Goal: Transaction & Acquisition: Obtain resource

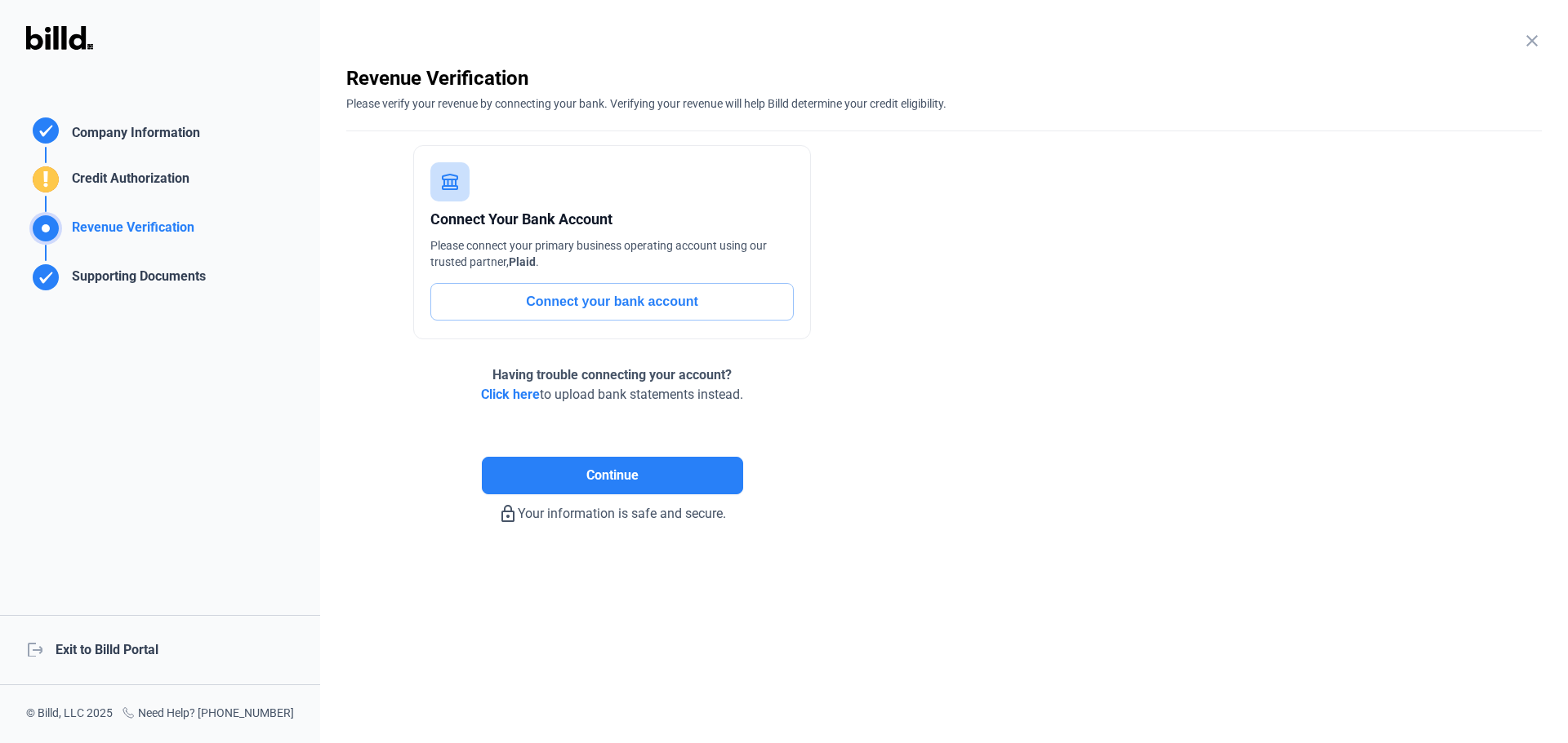
click at [139, 655] on div "logout Exit to Billd Portal" at bounding box center [160, 650] width 320 height 70
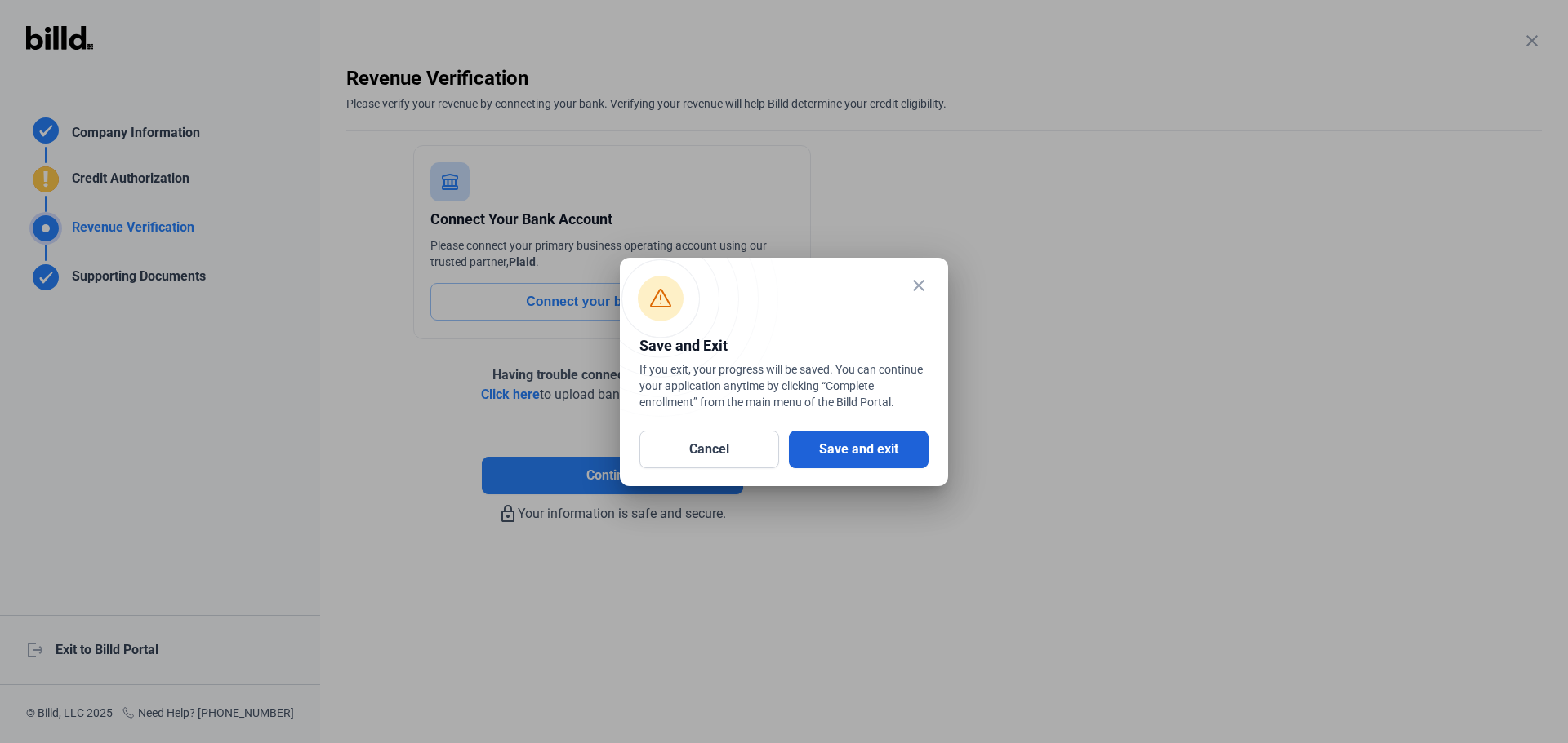
click at [852, 450] on button "Save and exit" at bounding box center [859, 450] width 140 height 38
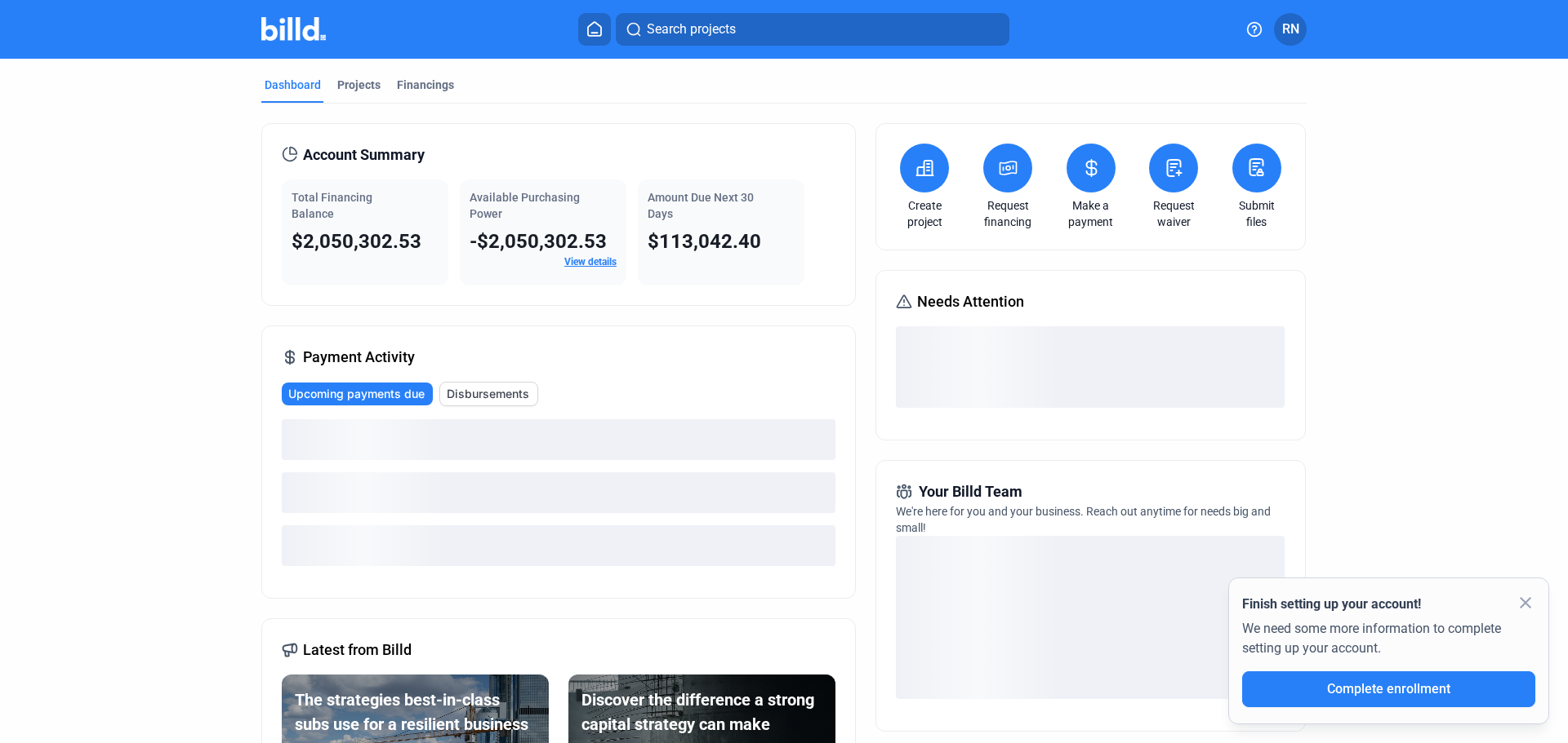
click at [1009, 174] on icon at bounding box center [1007, 168] width 20 height 19
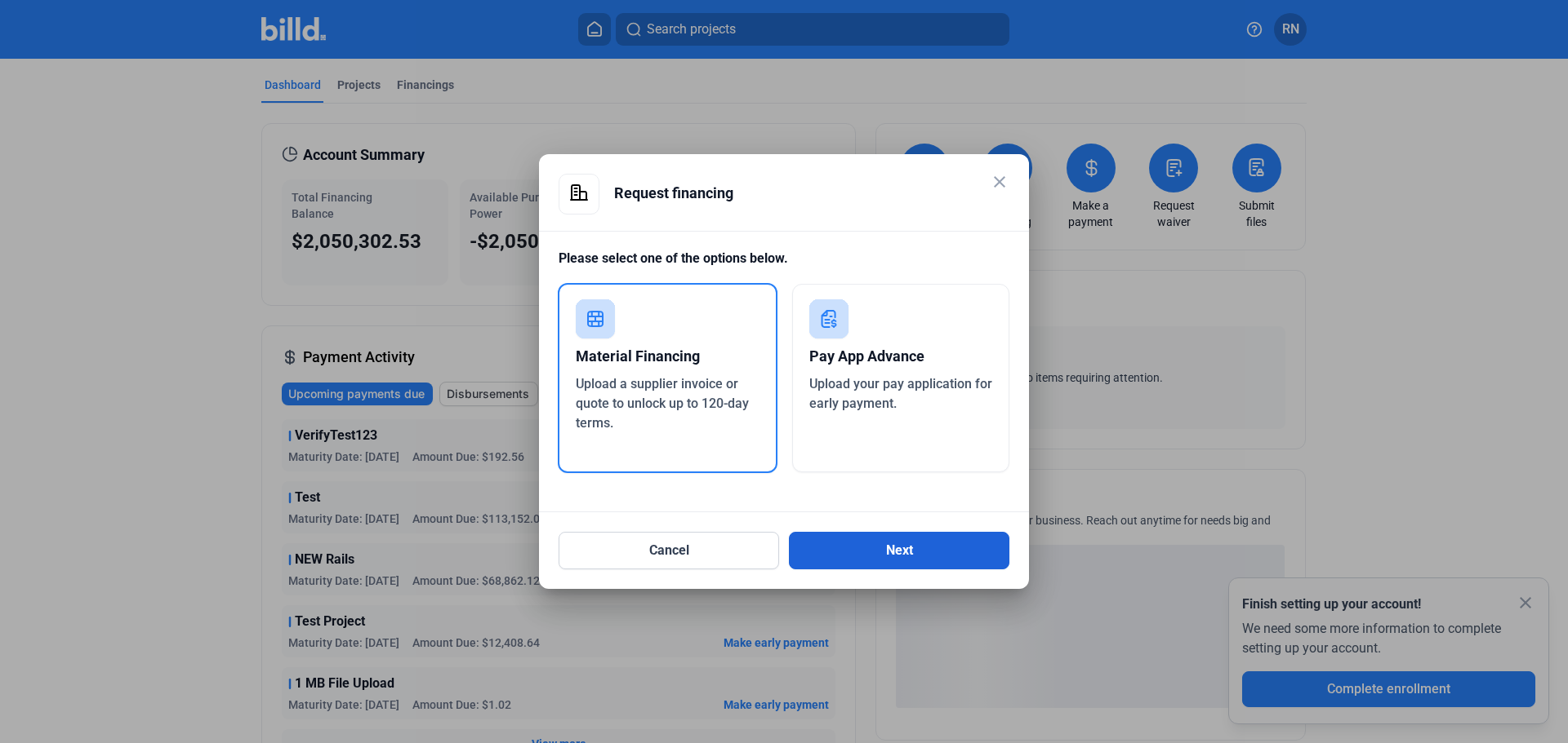
click at [927, 547] on button "Next" at bounding box center [899, 550] width 220 height 38
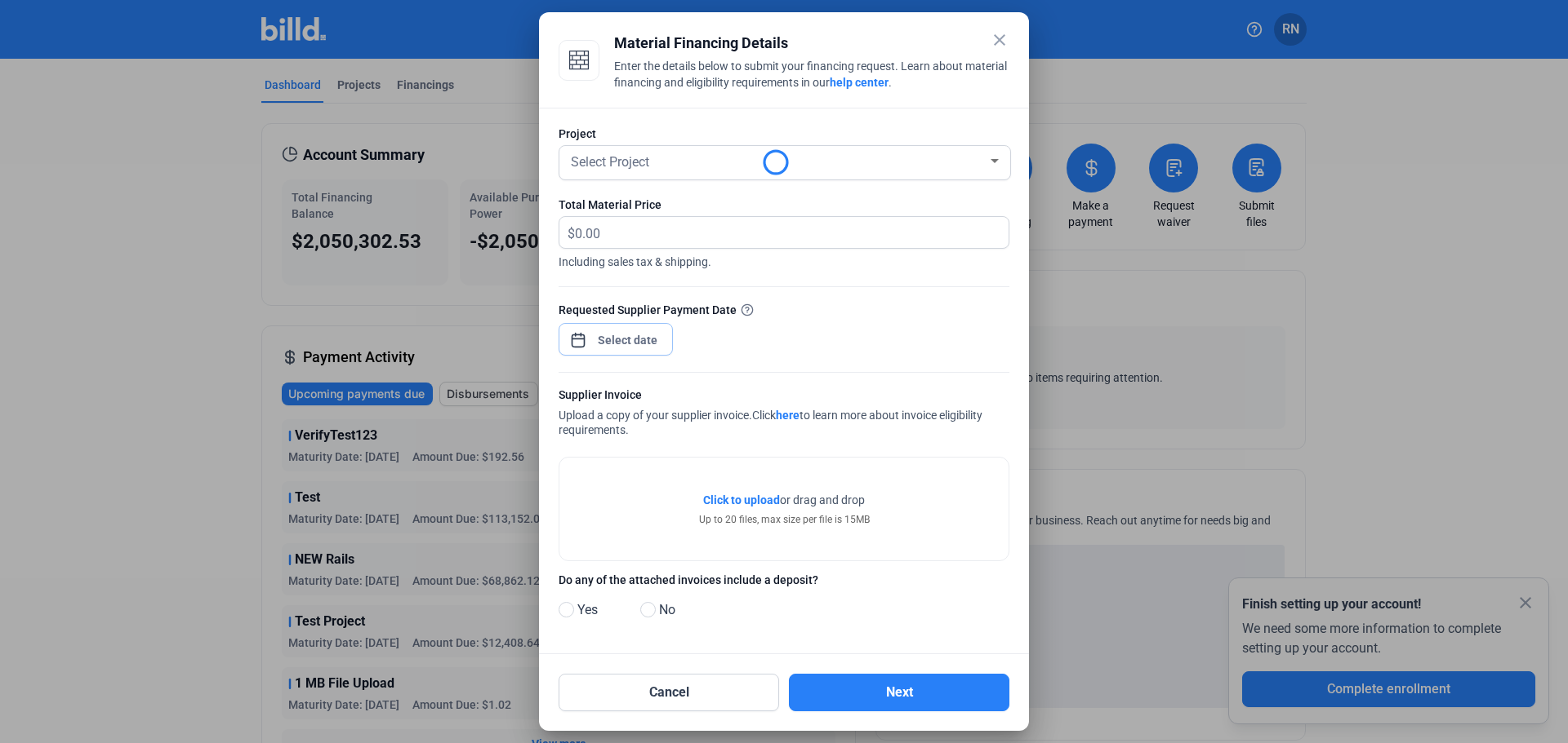
click at [629, 336] on div "close Material Financing Details Enter the details below to submit your financi…" at bounding box center [784, 371] width 1568 height 743
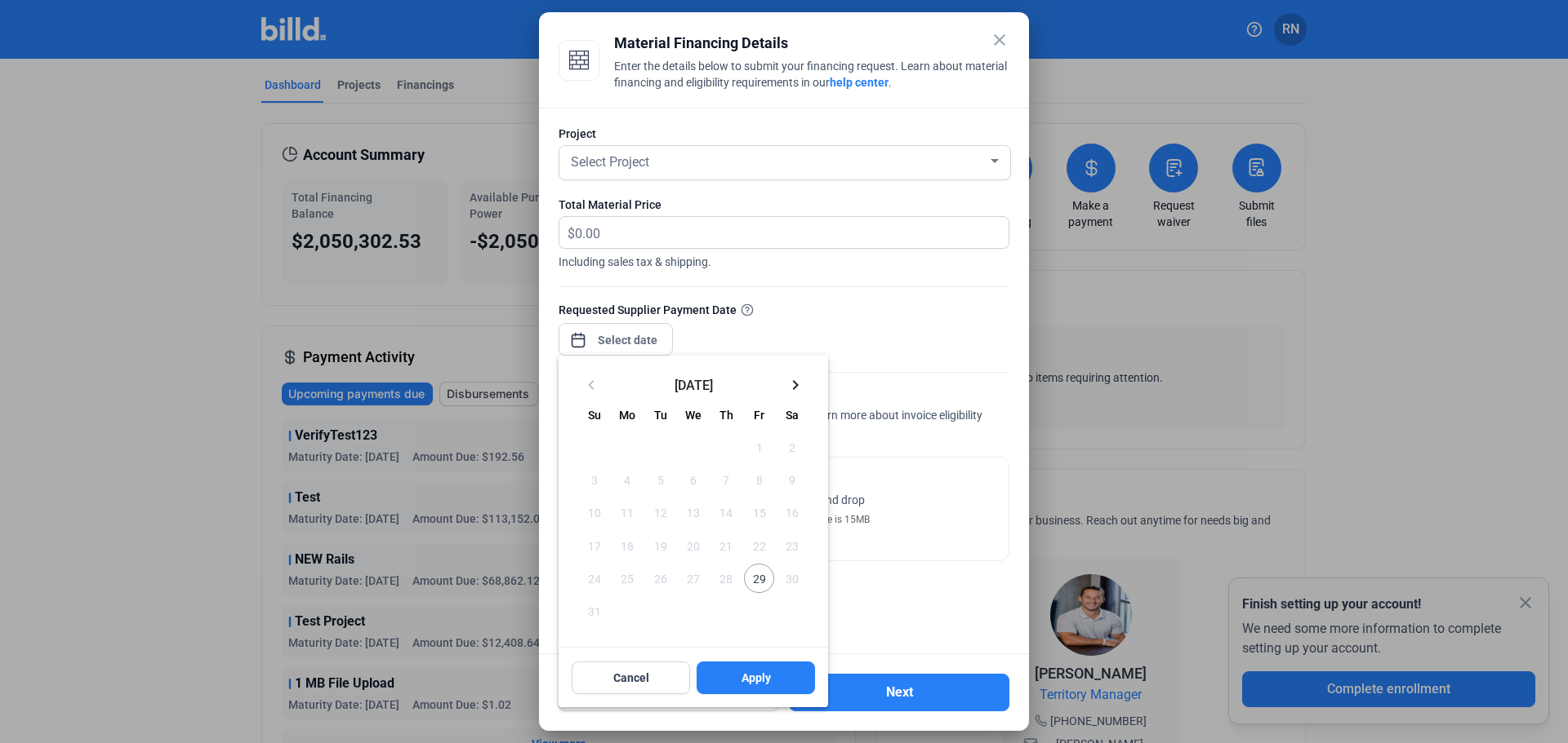
click at [754, 588] on span "29" at bounding box center [758, 579] width 30 height 30
click at [794, 381] on mat-icon "keyboard_arrow_right" at bounding box center [795, 385] width 19 height 19
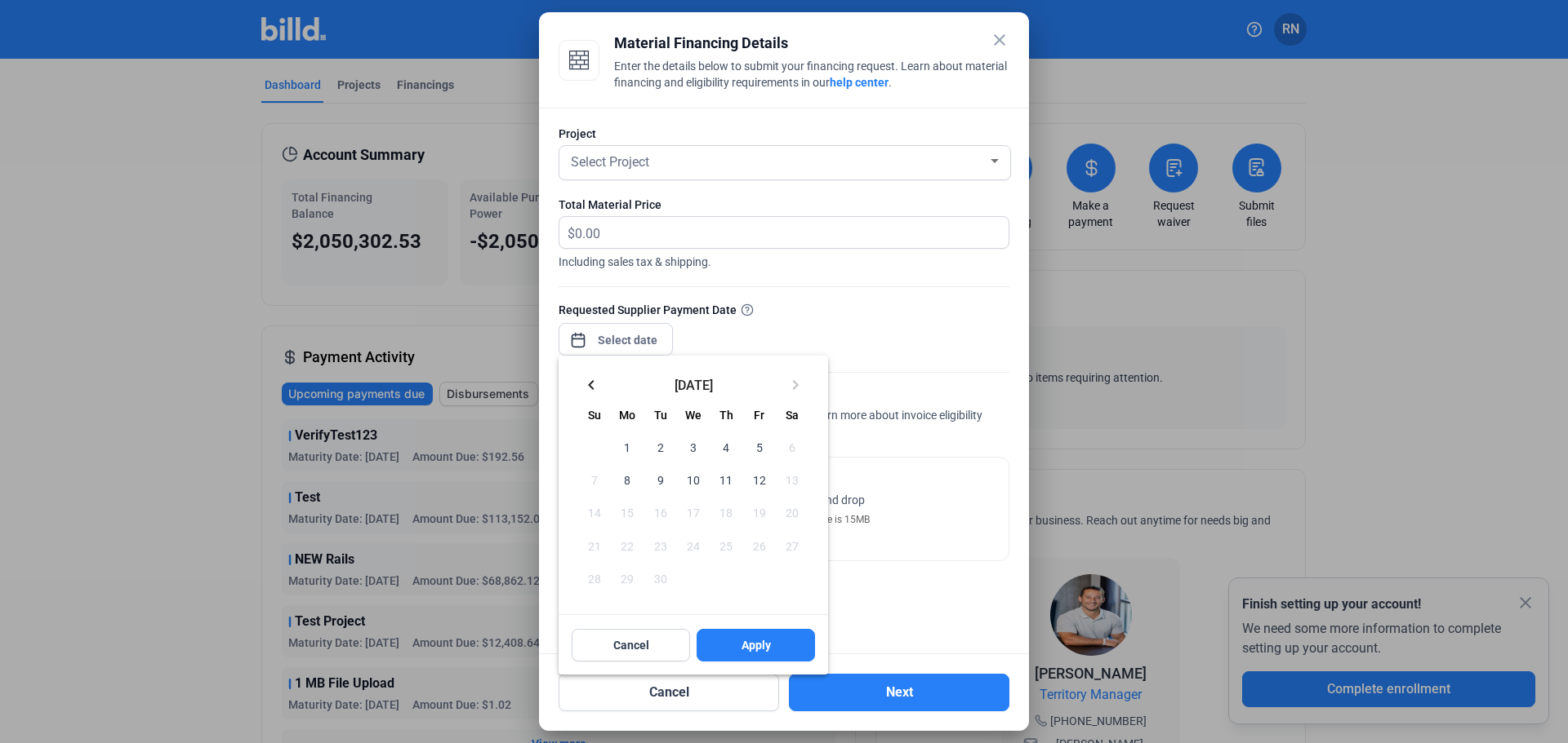
click at [917, 319] on div at bounding box center [784, 371] width 1568 height 743
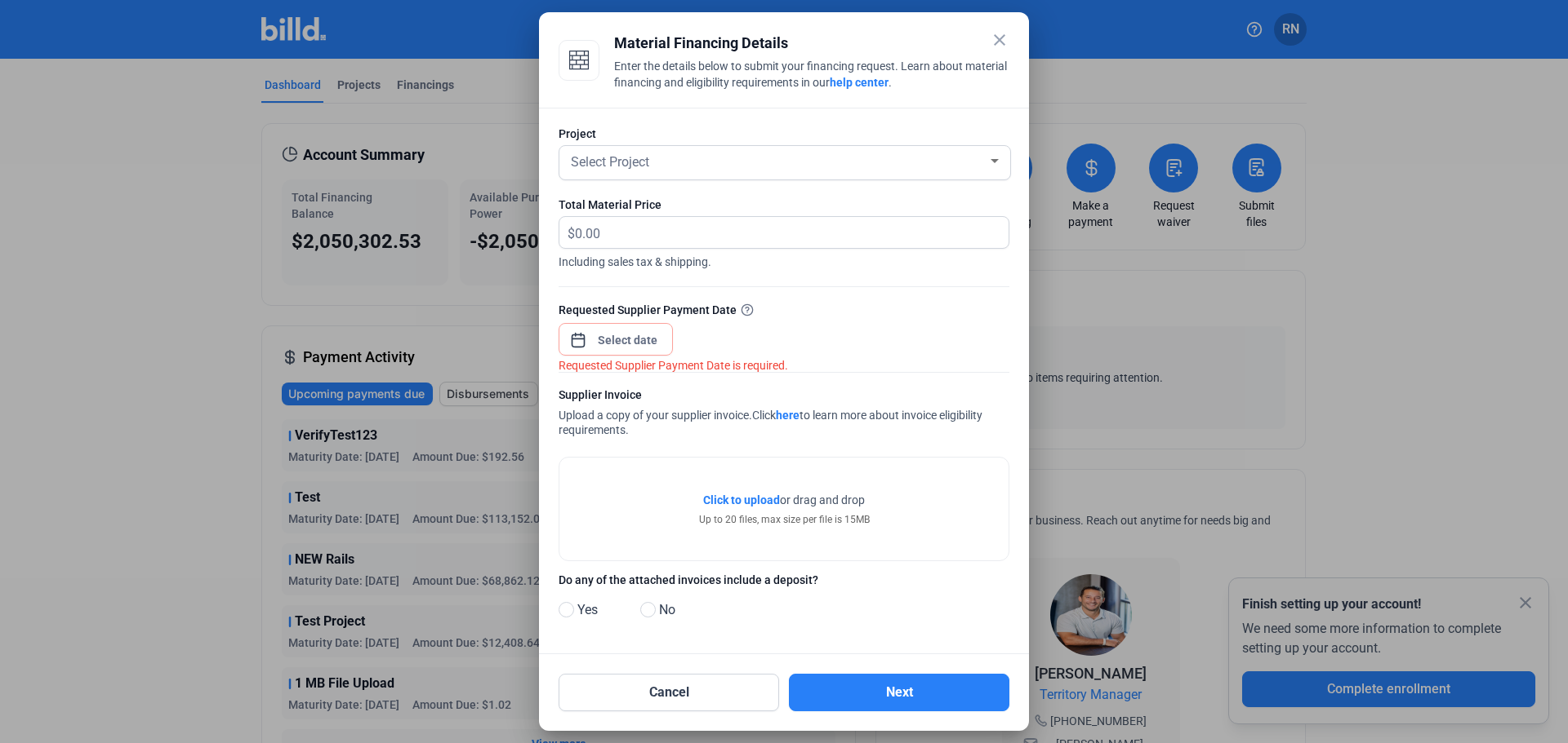
click at [1003, 34] on mat-icon "close" at bounding box center [999, 40] width 19 height 19
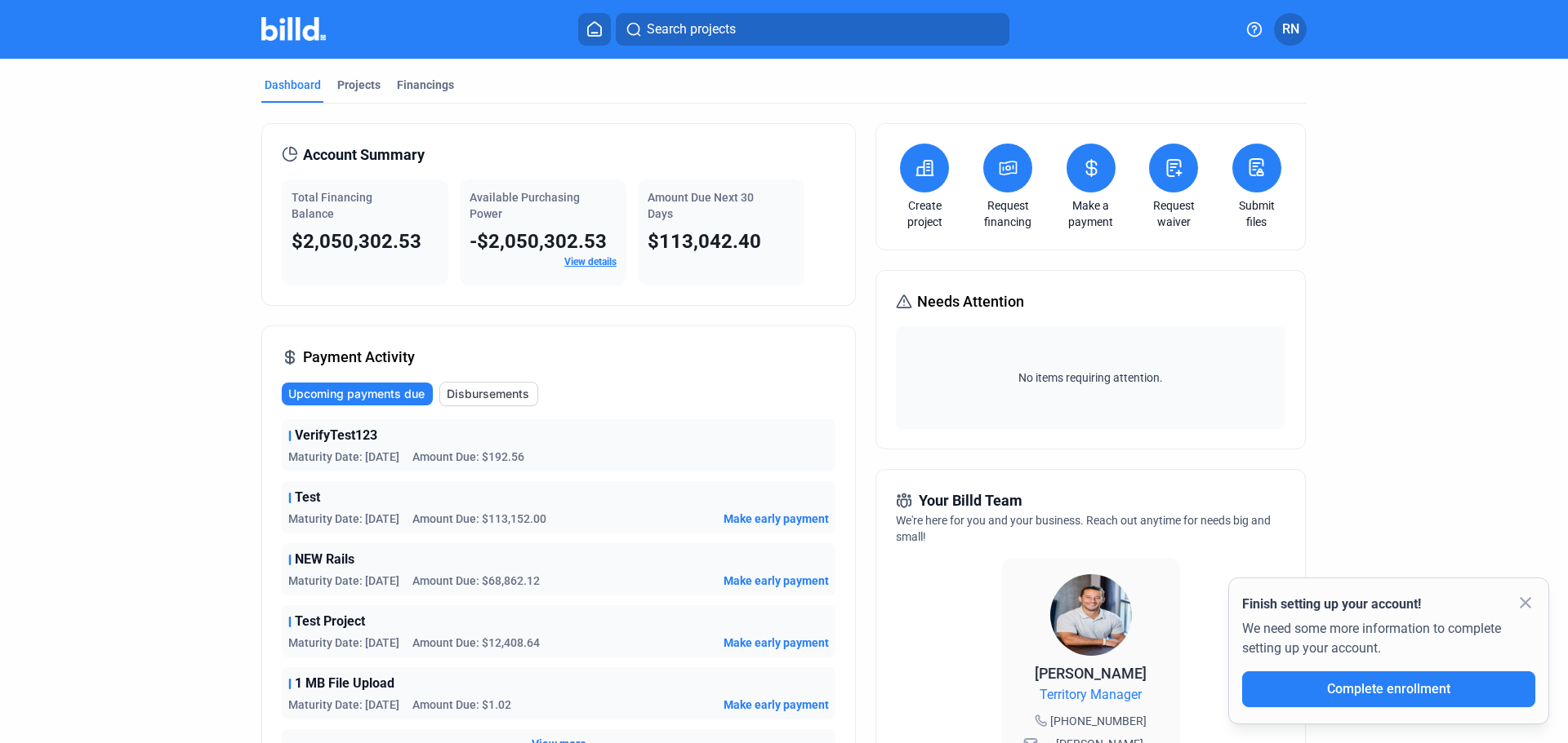
click at [1004, 162] on icon at bounding box center [1008, 168] width 17 height 13
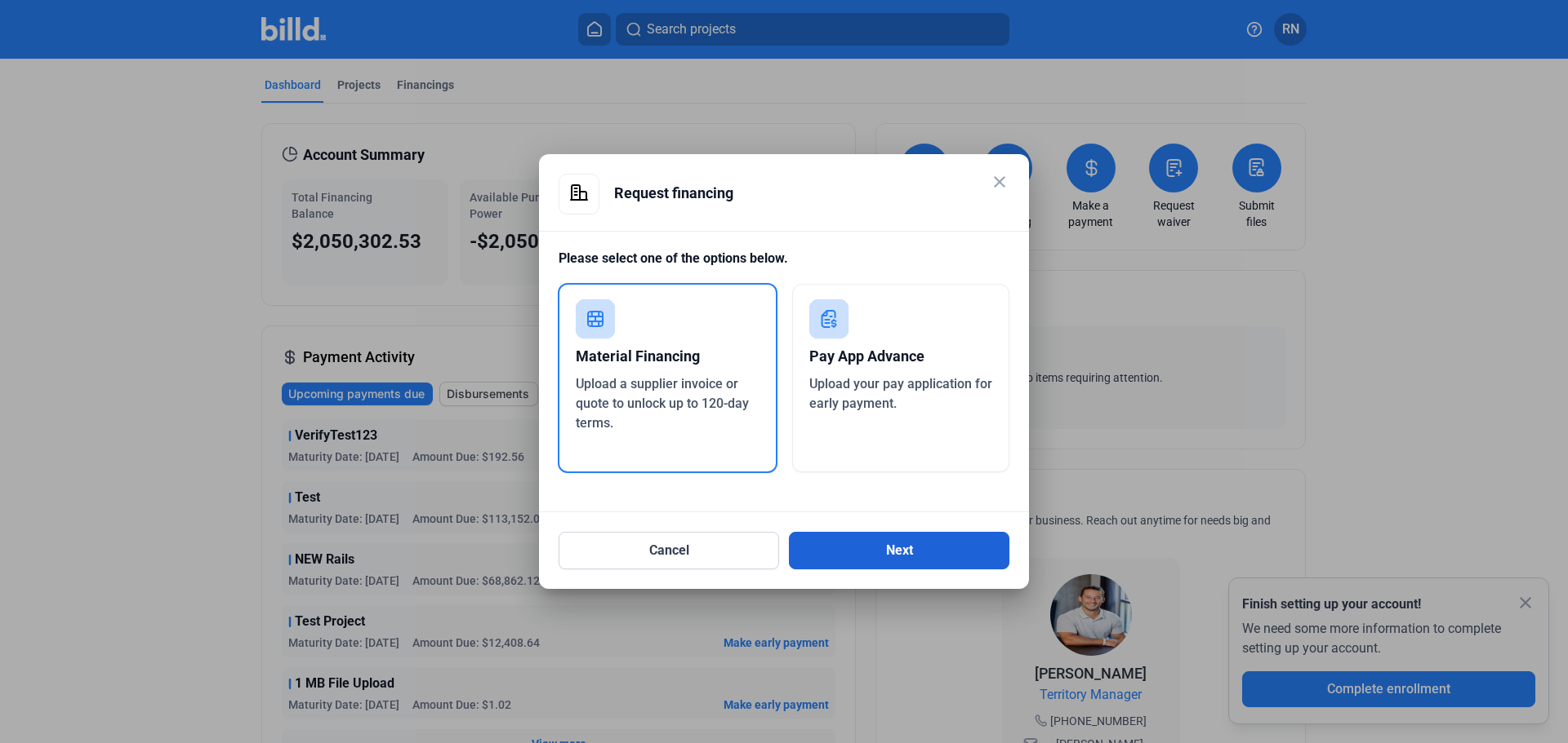
click at [903, 556] on button "Next" at bounding box center [899, 550] width 220 height 38
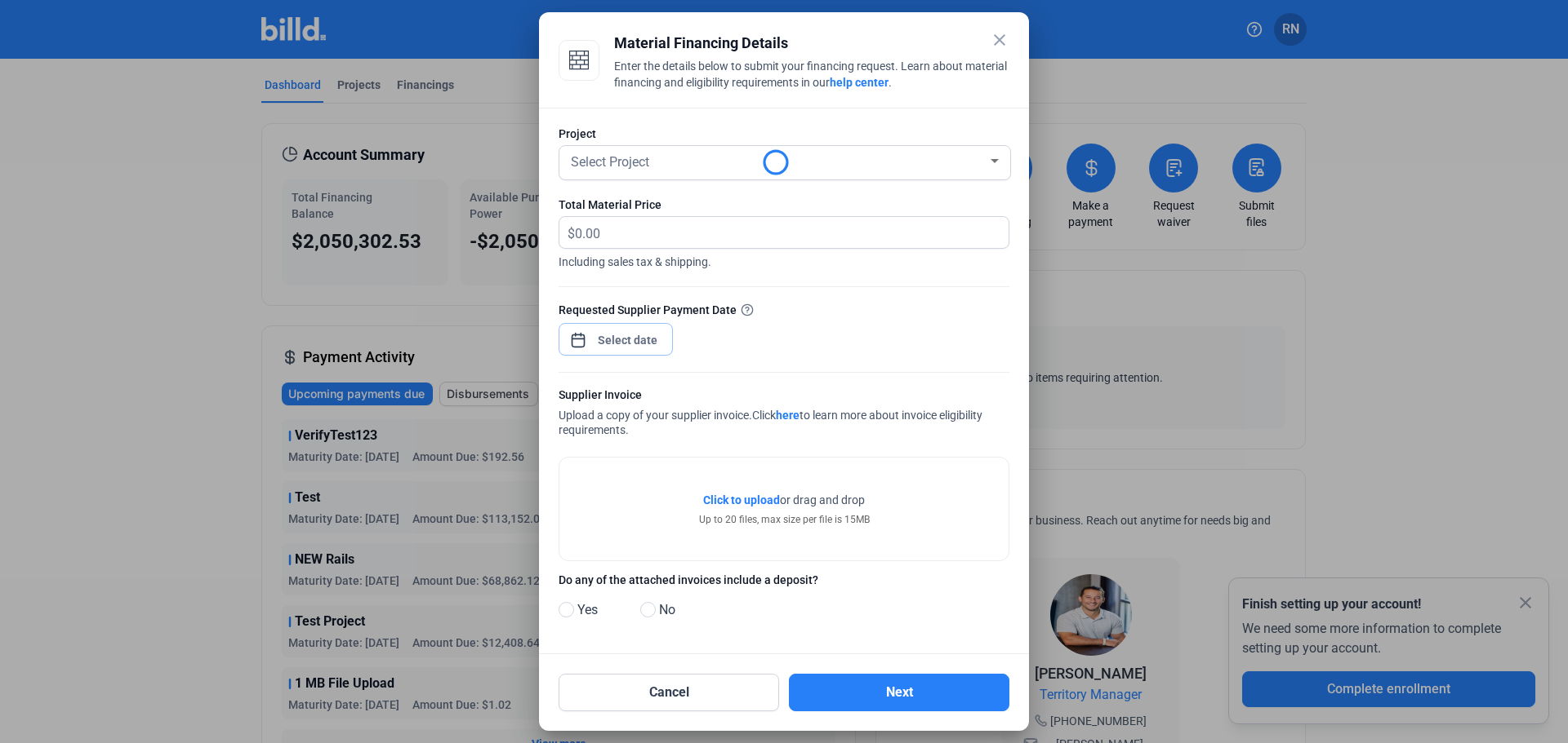
click at [639, 347] on div "close Material Financing Details Enter the details below to submit your financi…" at bounding box center [784, 371] width 1568 height 743
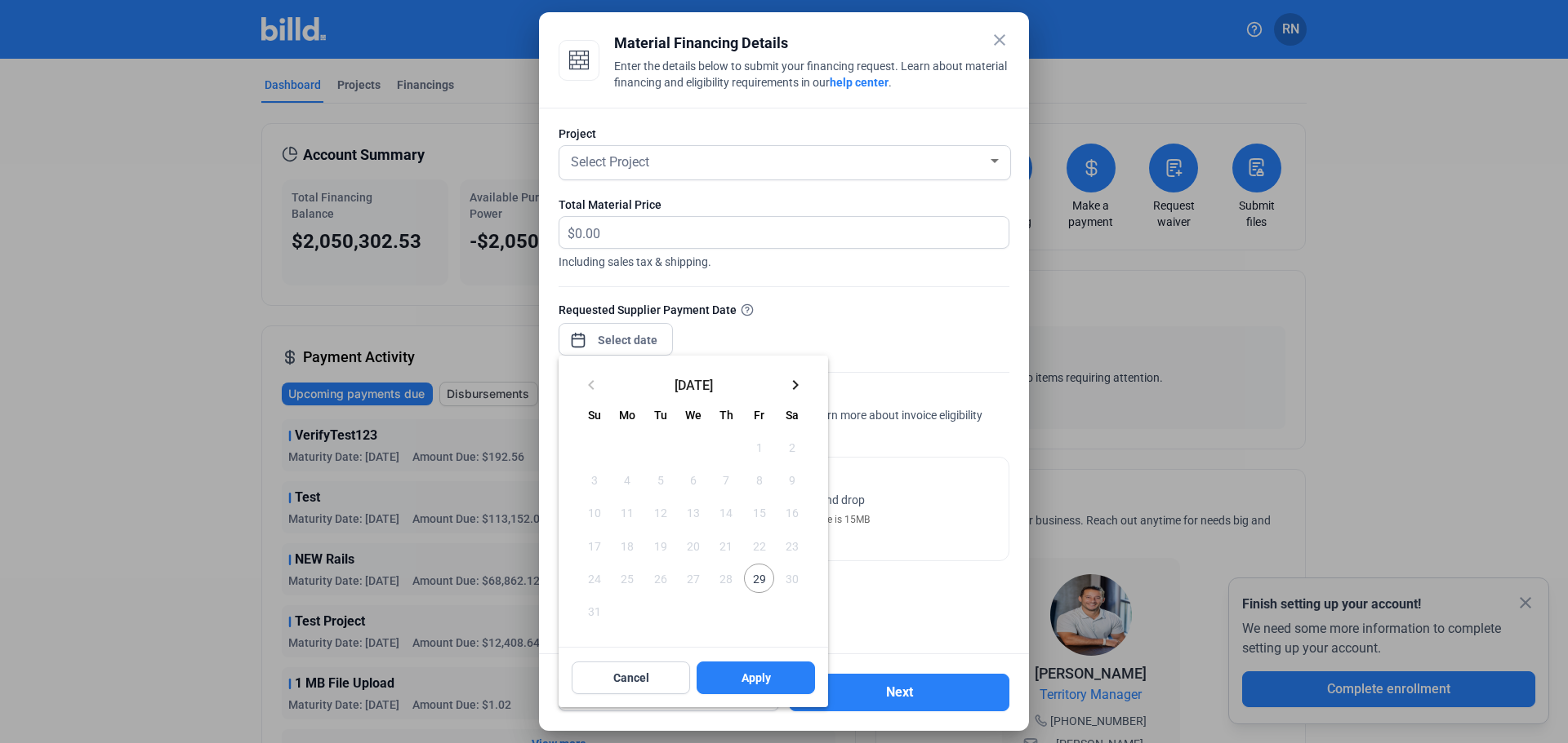
click at [797, 385] on mat-icon "keyboard_arrow_right" at bounding box center [795, 385] width 19 height 19
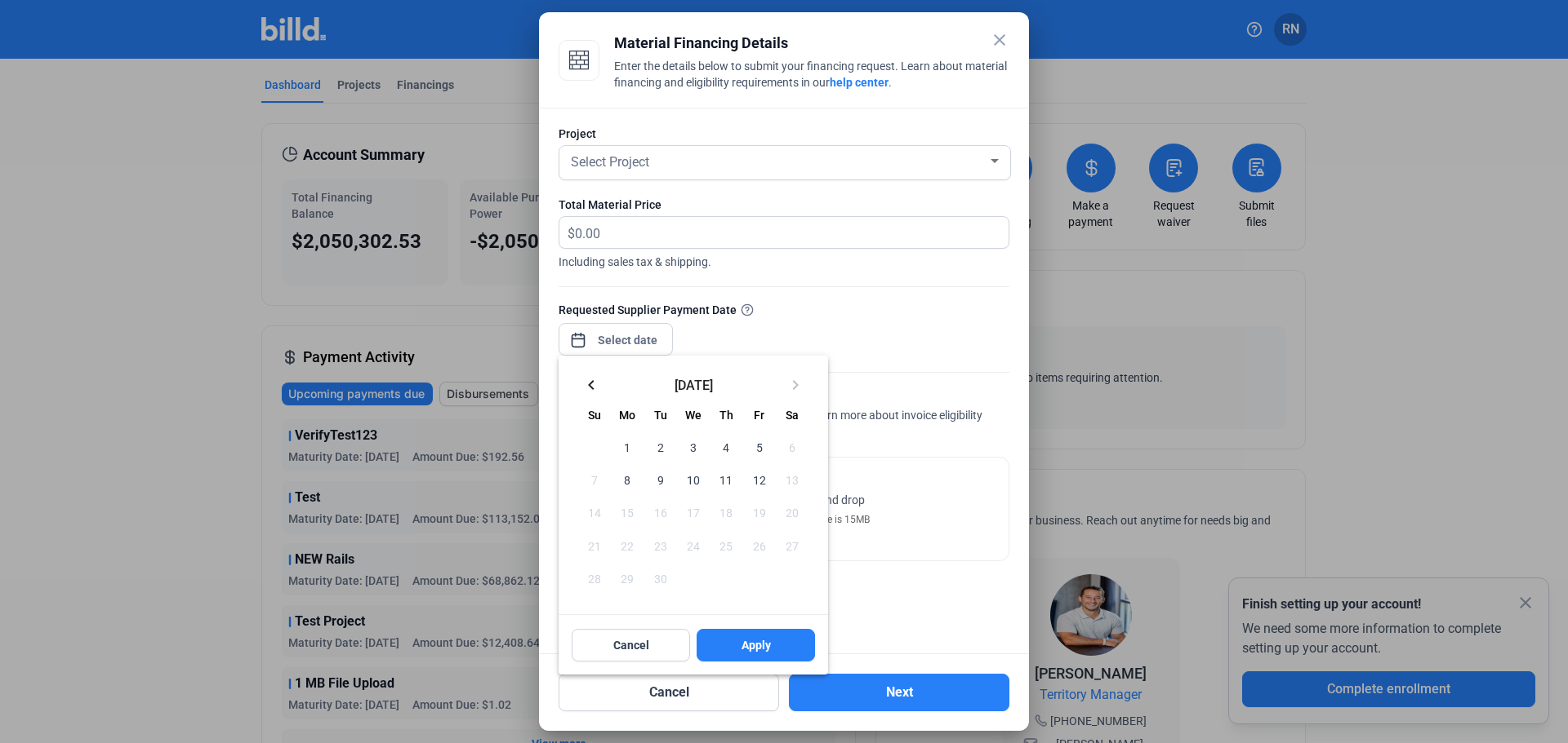
click at [592, 382] on mat-icon "keyboard_arrow_left" at bounding box center [591, 385] width 19 height 19
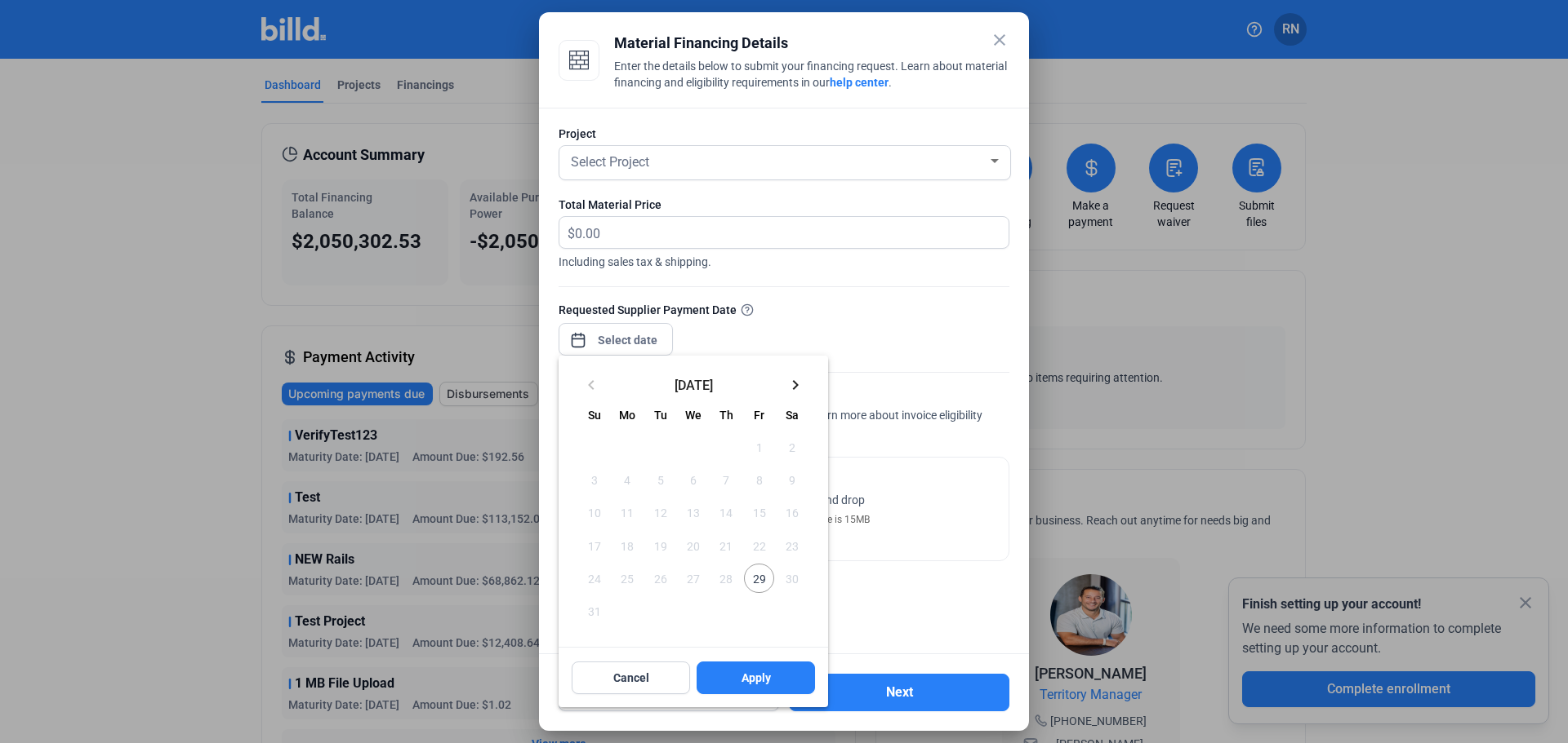
click at [998, 33] on div at bounding box center [784, 371] width 1568 height 743
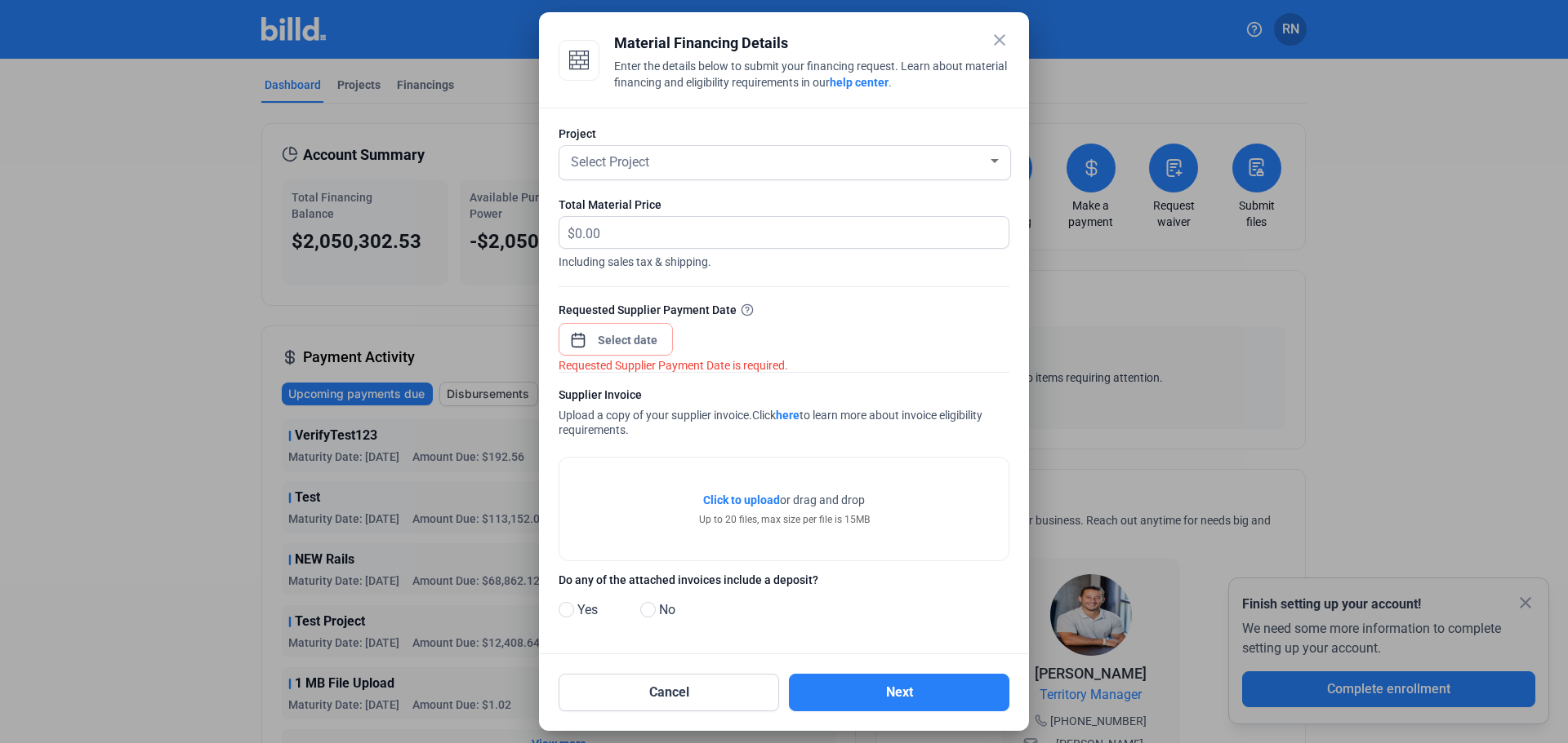
click at [994, 40] on mat-icon "close" at bounding box center [999, 40] width 19 height 19
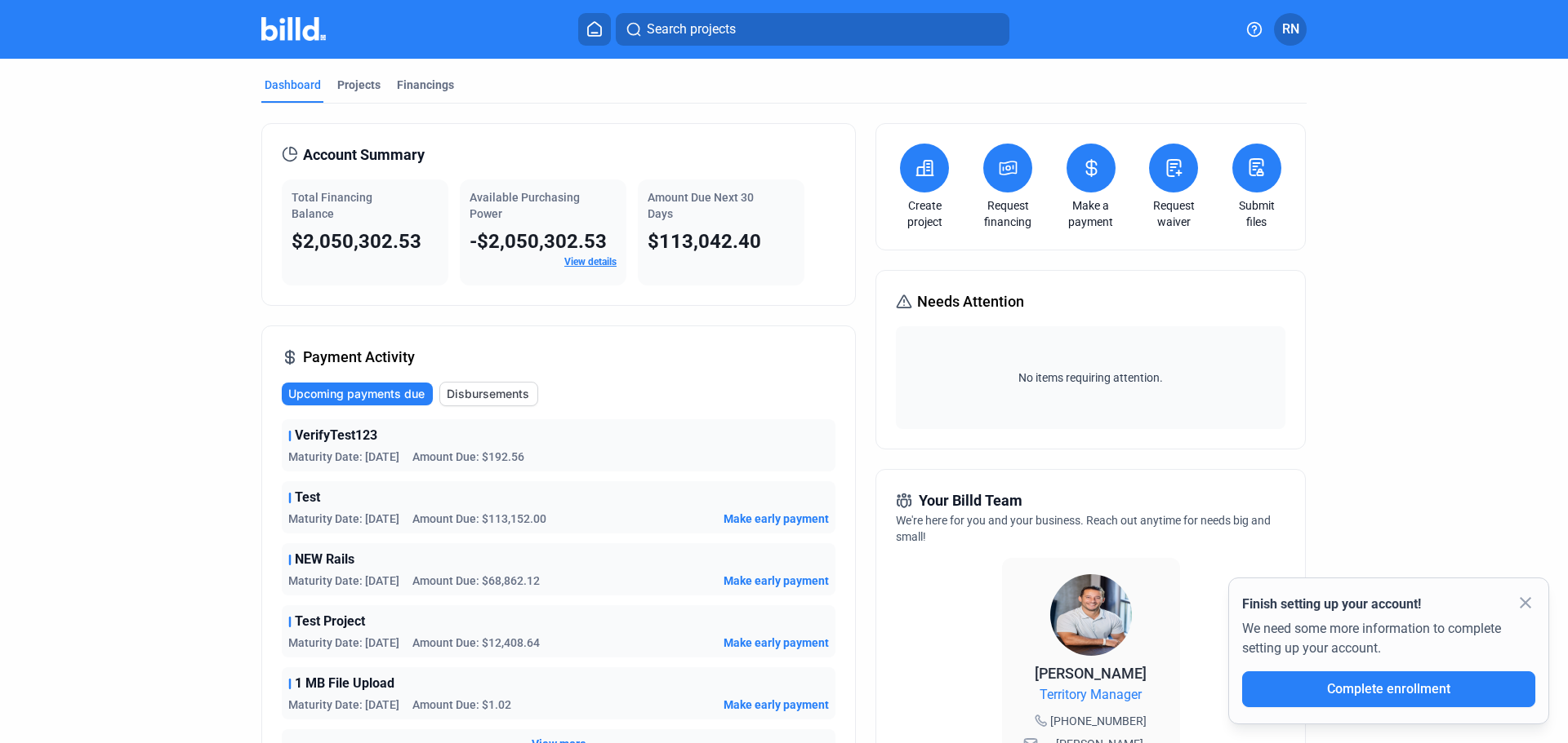
click at [1378, 226] on dashboard "Dashboard Projects Financings Account Summary Total Financing Balance $2,050,30…" at bounding box center [784, 623] width 1411 height 1129
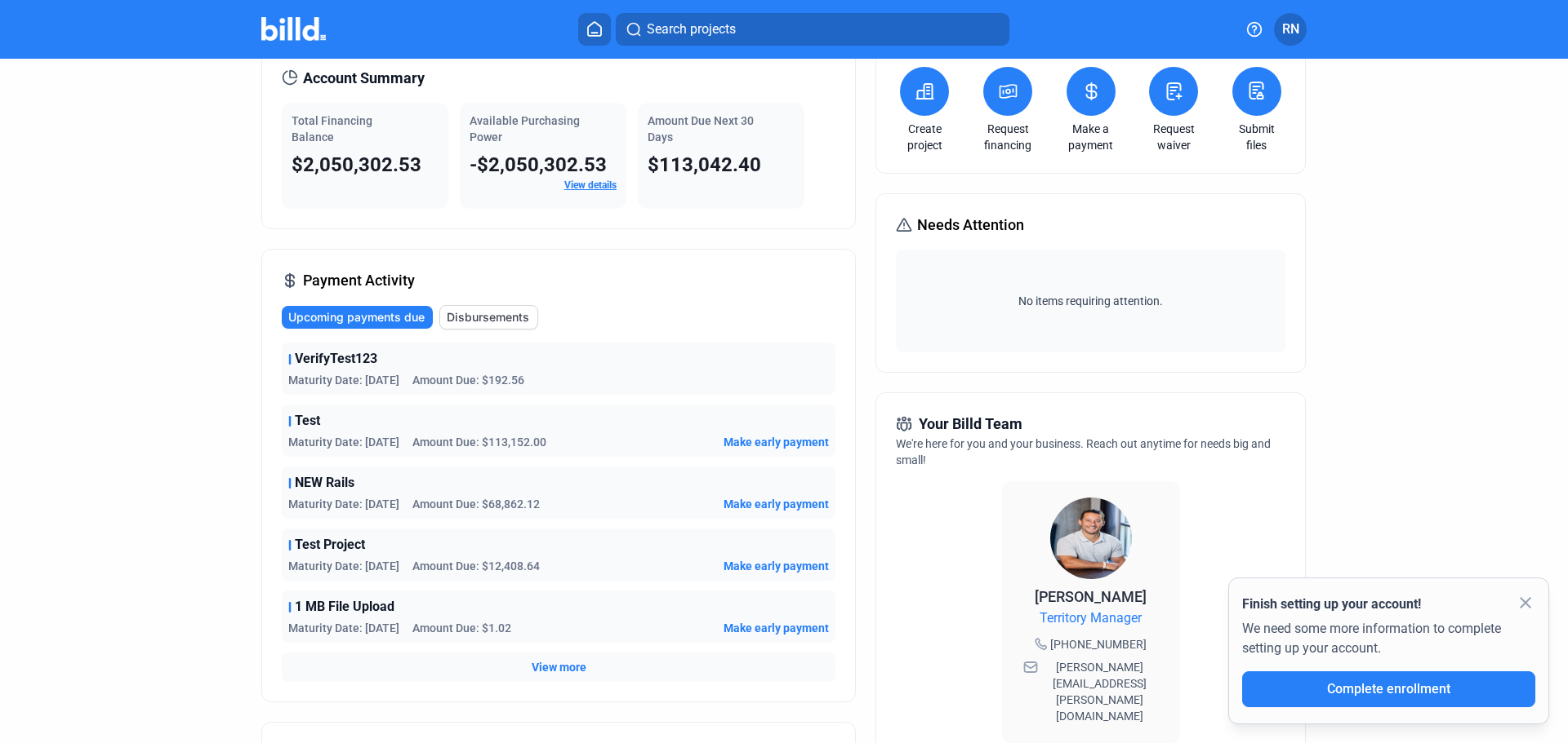
scroll to position [327, 0]
